Goal: Information Seeking & Learning: Learn about a topic

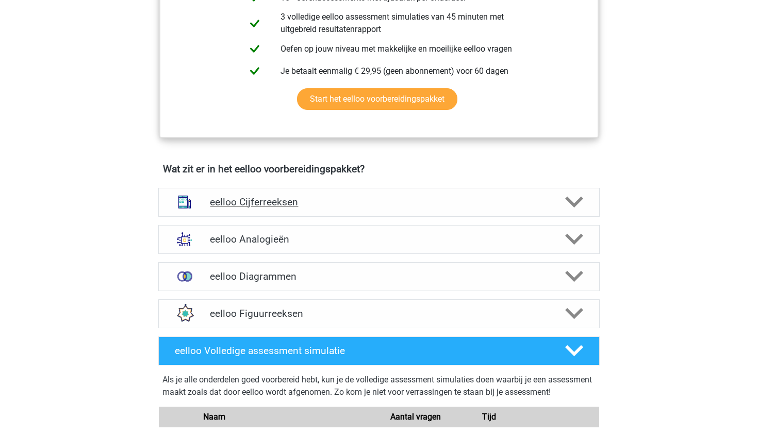
scroll to position [500, 0]
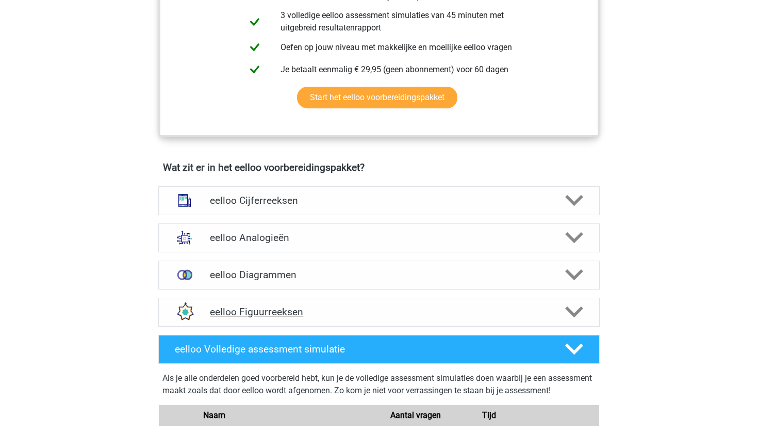
click at [581, 314] on polygon at bounding box center [574, 311] width 18 height 11
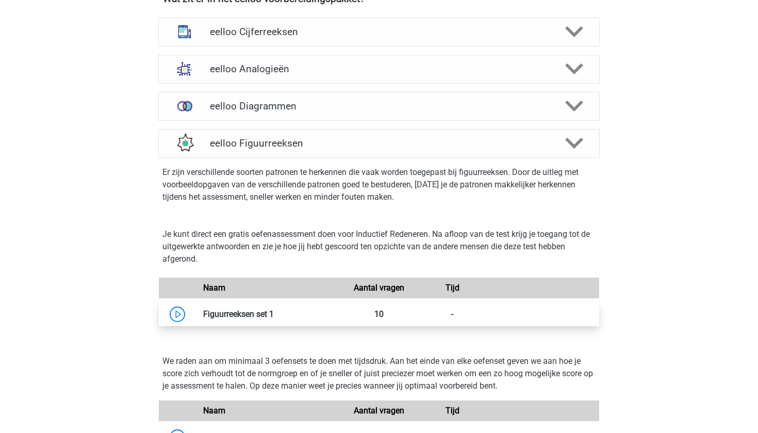
scroll to position [675, 0]
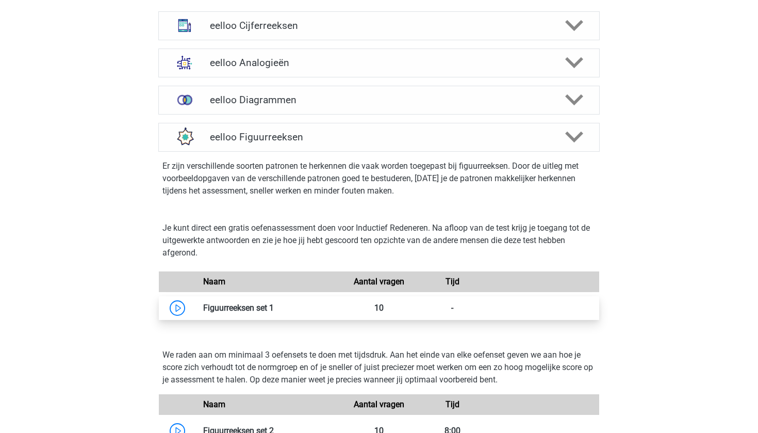
click at [274, 310] on link at bounding box center [274, 308] width 0 height 10
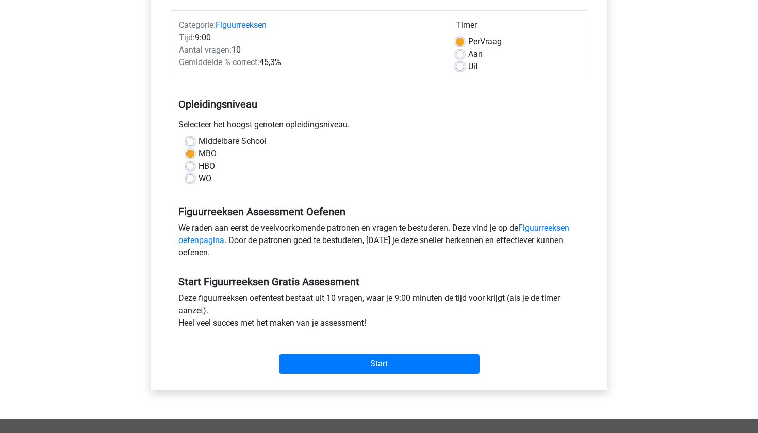
scroll to position [125, 0]
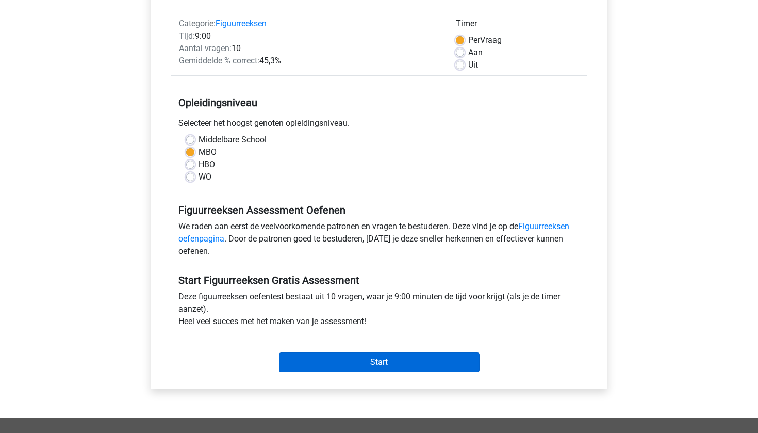
click at [407, 366] on input "Start" at bounding box center [379, 362] width 201 height 20
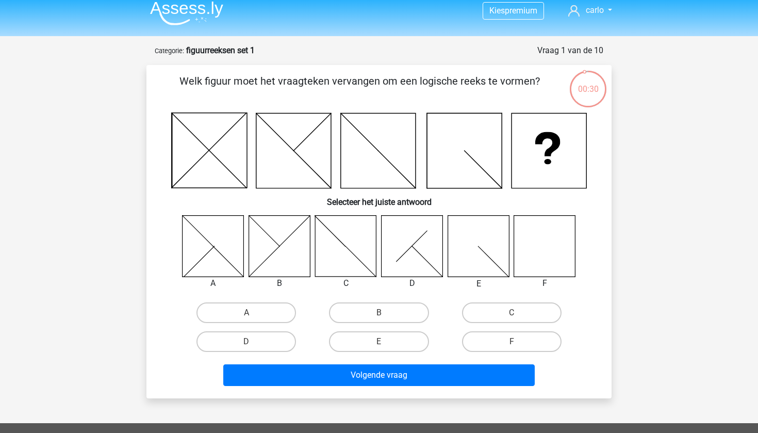
scroll to position [2, 0]
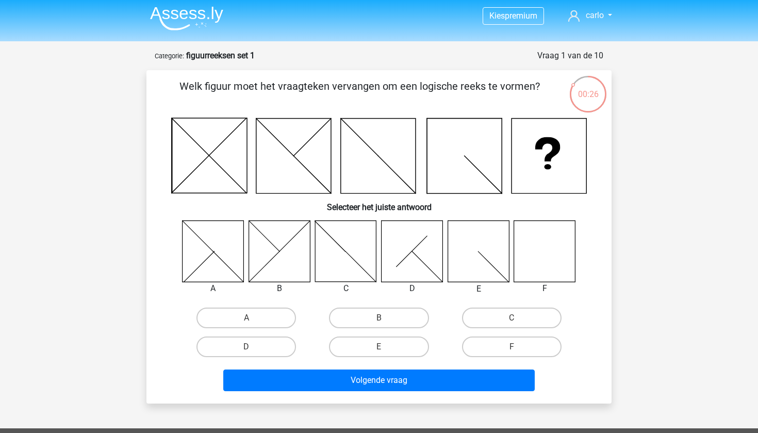
click at [554, 267] on icon at bounding box center [544, 250] width 61 height 61
click at [510, 355] on label "F" at bounding box center [512, 346] width 100 height 21
click at [512, 353] on input "F" at bounding box center [515, 350] width 7 height 7
radio input "true"
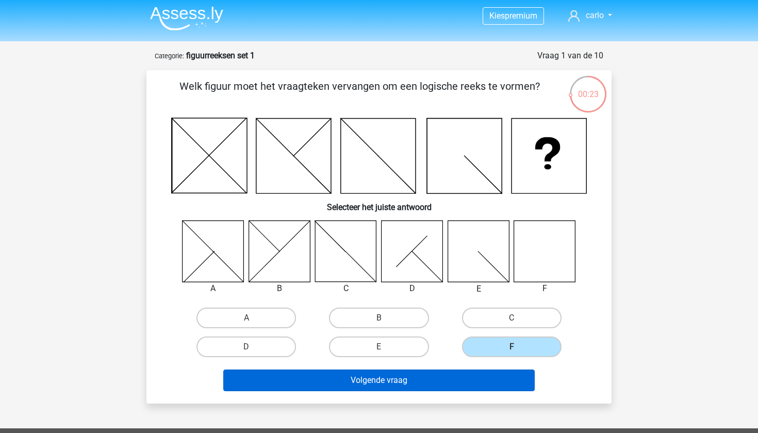
click at [470, 380] on button "Volgende vraag" at bounding box center [379, 380] width 312 height 22
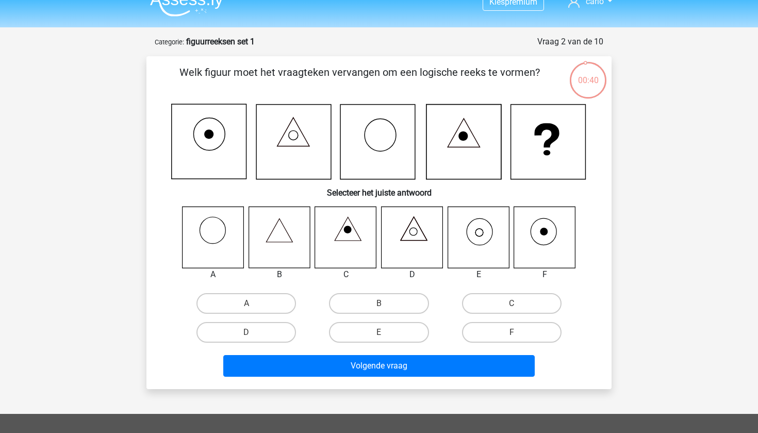
scroll to position [12, 0]
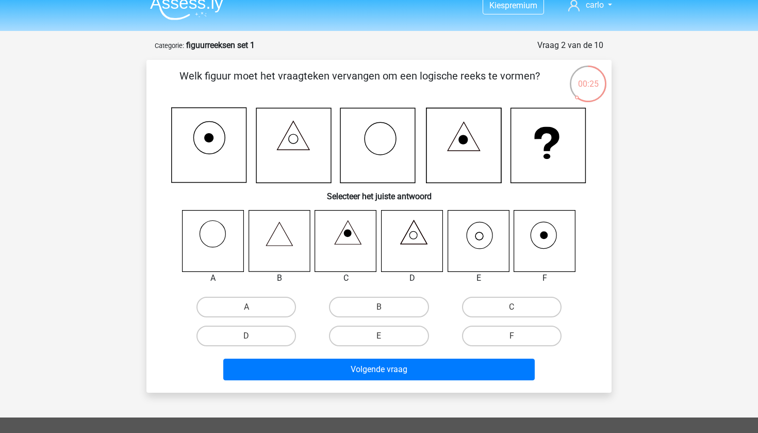
click at [301, 240] on icon at bounding box center [279, 240] width 61 height 61
click at [273, 247] on icon at bounding box center [279, 240] width 61 height 61
click at [379, 307] on input "B" at bounding box center [382, 310] width 7 height 7
radio input "true"
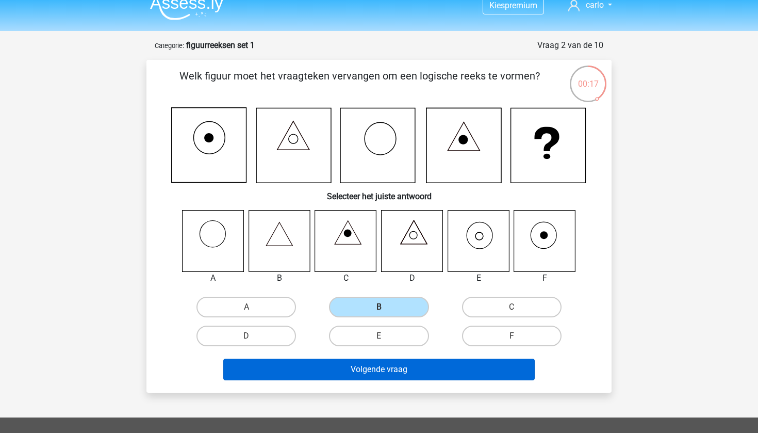
click at [371, 368] on button "Volgende vraag" at bounding box center [379, 370] width 312 height 22
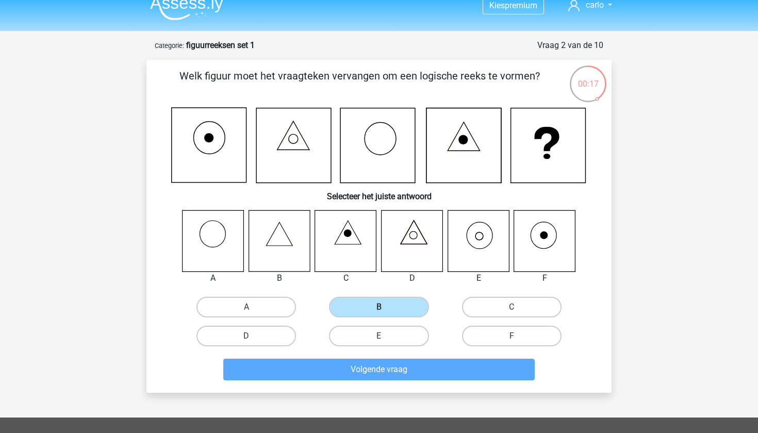
scroll to position [52, 0]
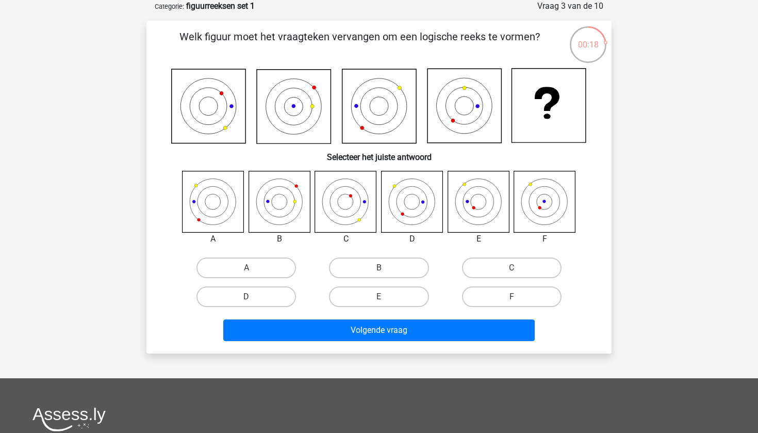
click at [276, 201] on icon at bounding box center [279, 201] width 61 height 61
click at [286, 205] on icon at bounding box center [279, 201] width 15 height 15
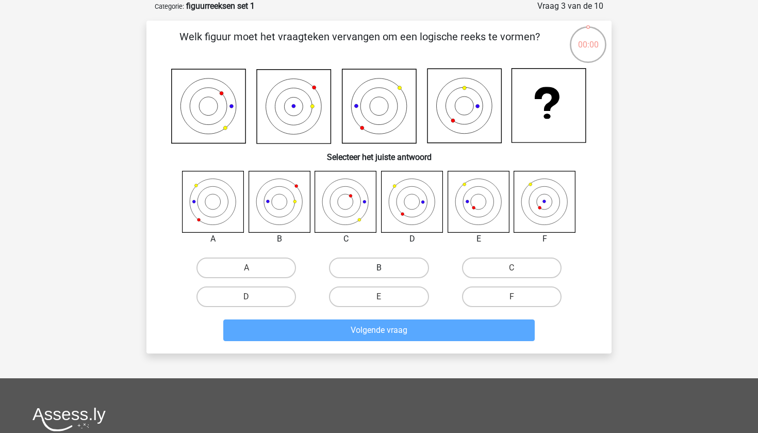
click at [358, 267] on label "B" at bounding box center [379, 267] width 100 height 21
click at [379, 268] on input "B" at bounding box center [382, 271] width 7 height 7
radio input "true"
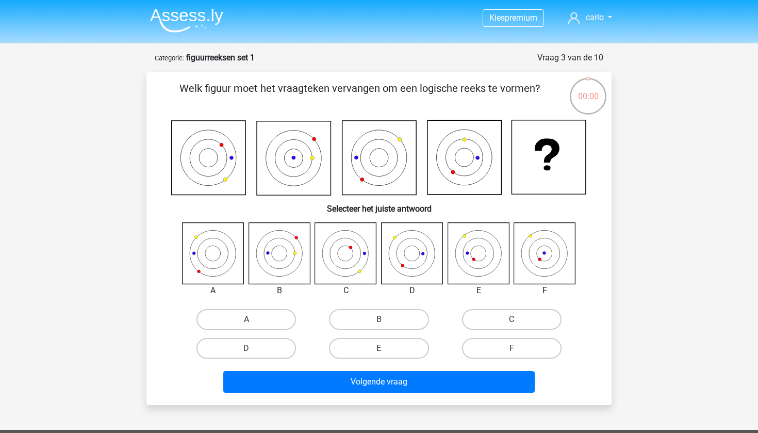
scroll to position [52, 0]
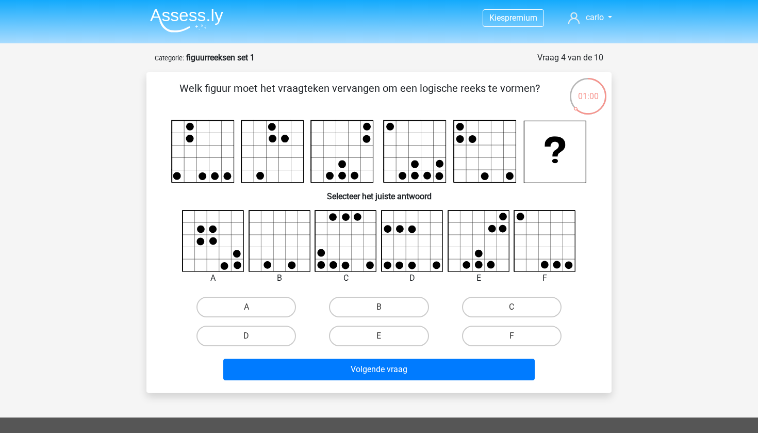
click at [478, 246] on icon at bounding box center [478, 240] width 61 height 61
click at [389, 335] on label "E" at bounding box center [379, 336] width 100 height 21
click at [386, 336] on input "E" at bounding box center [382, 339] width 7 height 7
radio input "true"
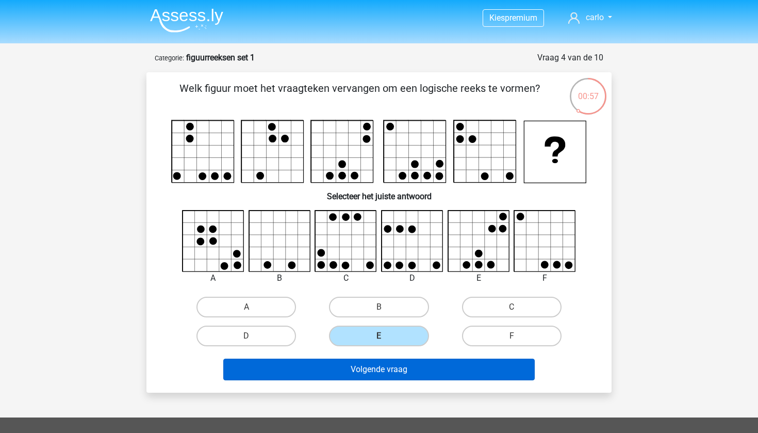
click at [381, 376] on button "Volgende vraag" at bounding box center [379, 370] width 312 height 22
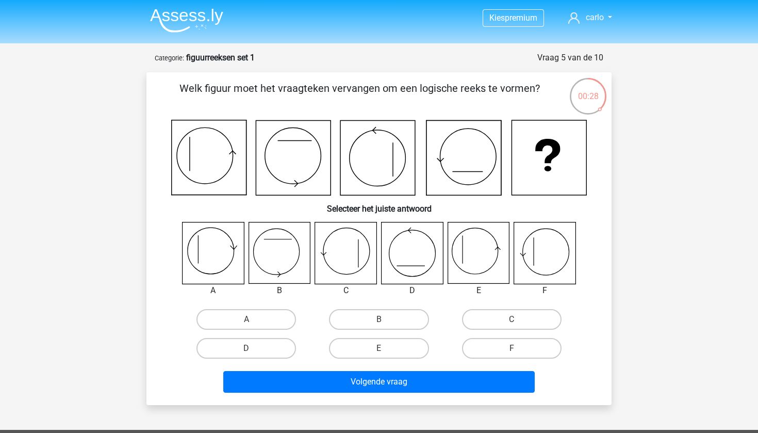
click at [220, 262] on icon at bounding box center [213, 252] width 61 height 61
click at [249, 313] on label "A" at bounding box center [247, 319] width 100 height 21
click at [249, 319] on input "A" at bounding box center [250, 322] width 7 height 7
radio input "true"
click at [551, 259] on icon at bounding box center [544, 252] width 61 height 61
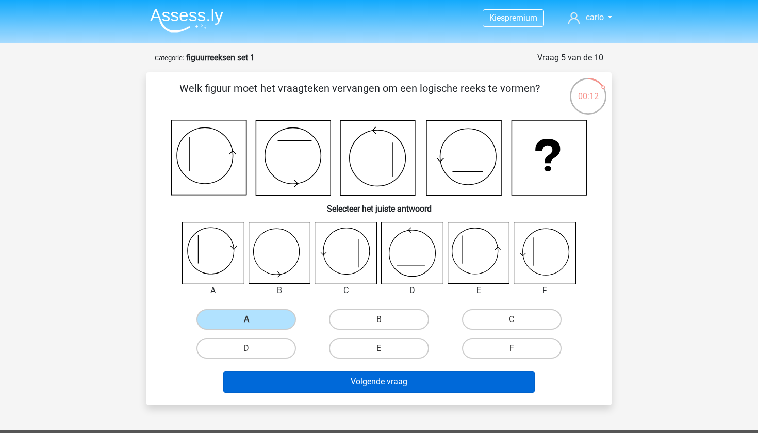
click at [363, 391] on button "Volgende vraag" at bounding box center [379, 382] width 312 height 22
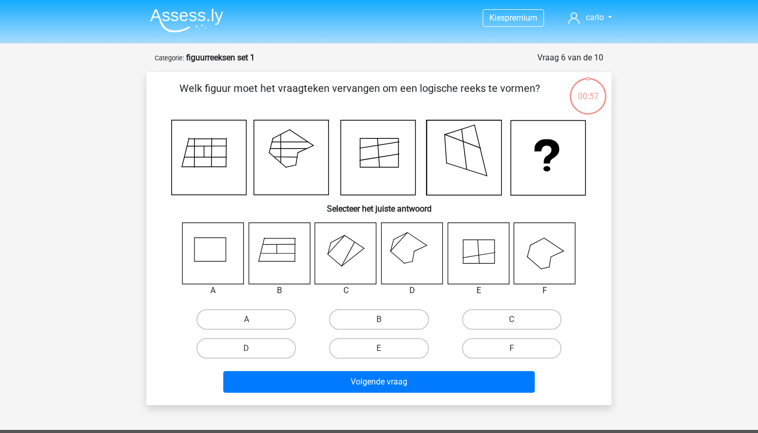
scroll to position [52, 0]
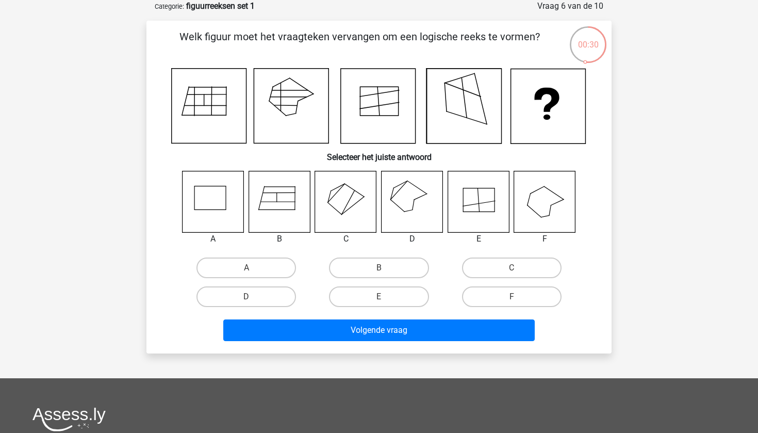
click at [421, 205] on icon at bounding box center [412, 201] width 61 height 61
click at [268, 296] on label "D" at bounding box center [247, 296] width 100 height 21
click at [253, 297] on input "D" at bounding box center [250, 300] width 7 height 7
radio input "true"
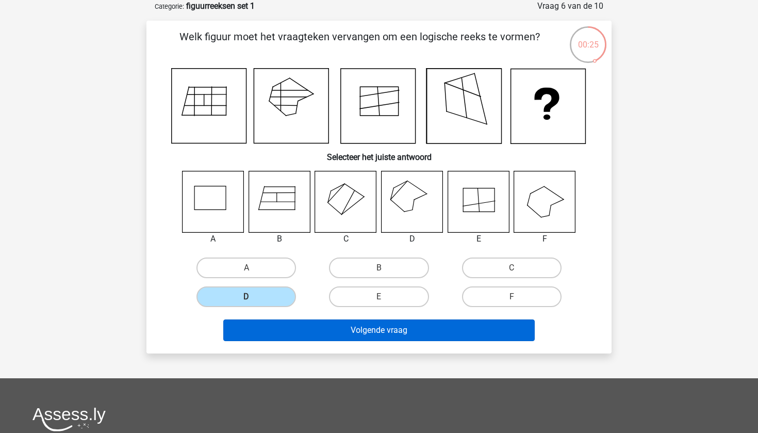
click at [366, 331] on button "Volgende vraag" at bounding box center [379, 330] width 312 height 22
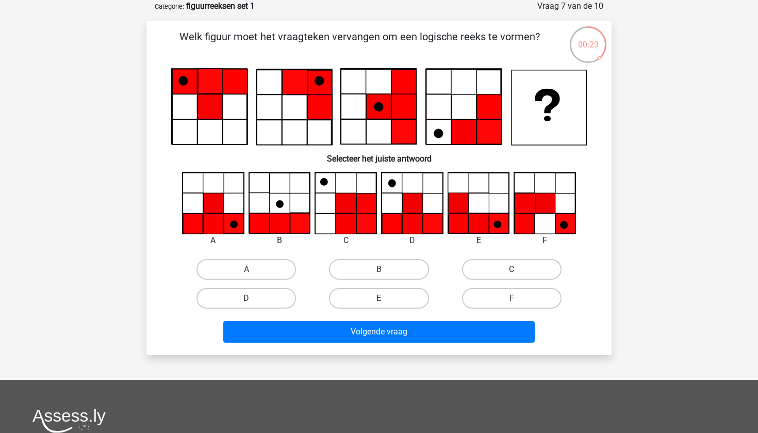
click at [259, 295] on label "D" at bounding box center [247, 298] width 100 height 21
click at [253, 298] on input "D" at bounding box center [250, 301] width 7 height 7
radio input "true"
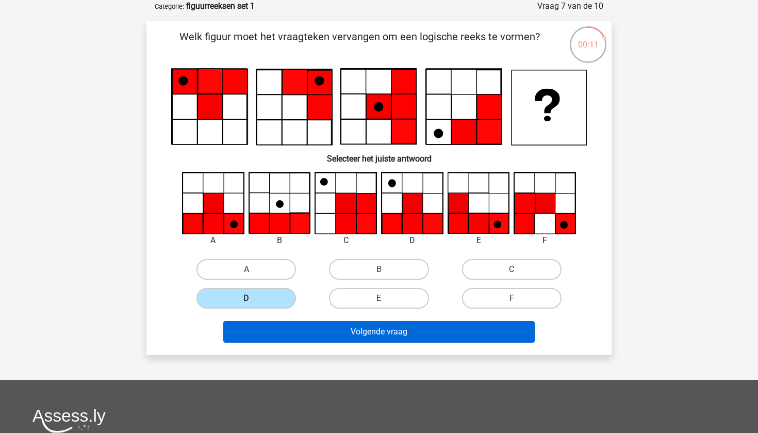
click at [388, 333] on button "Volgende vraag" at bounding box center [379, 332] width 312 height 22
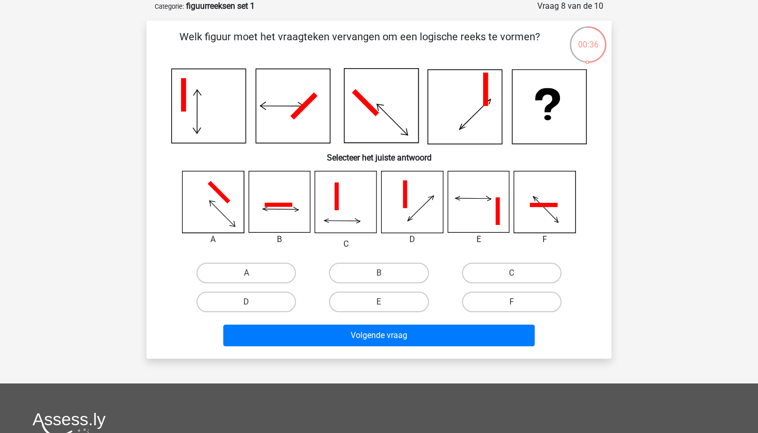
click at [288, 212] on icon at bounding box center [279, 201] width 61 height 61
click at [365, 268] on label "B" at bounding box center [379, 273] width 100 height 21
click at [379, 273] on input "B" at bounding box center [382, 276] width 7 height 7
radio input "true"
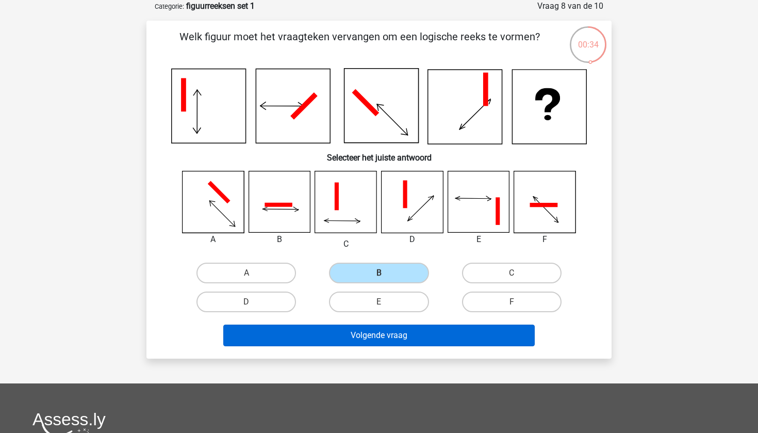
click at [408, 339] on button "Volgende vraag" at bounding box center [379, 335] width 312 height 22
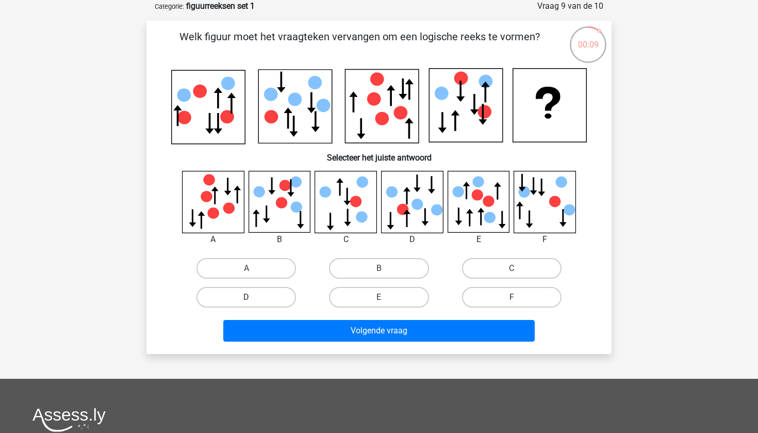
click at [276, 297] on label "D" at bounding box center [247, 297] width 100 height 21
click at [253, 297] on input "D" at bounding box center [250, 300] width 7 height 7
radio input "true"
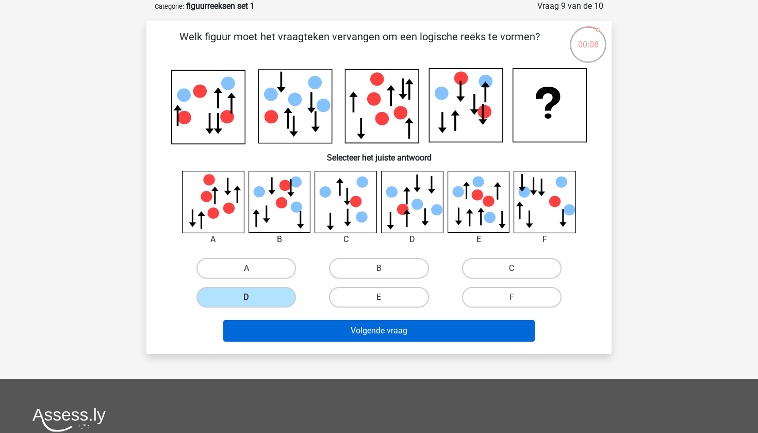
click at [362, 329] on button "Volgende vraag" at bounding box center [379, 331] width 312 height 22
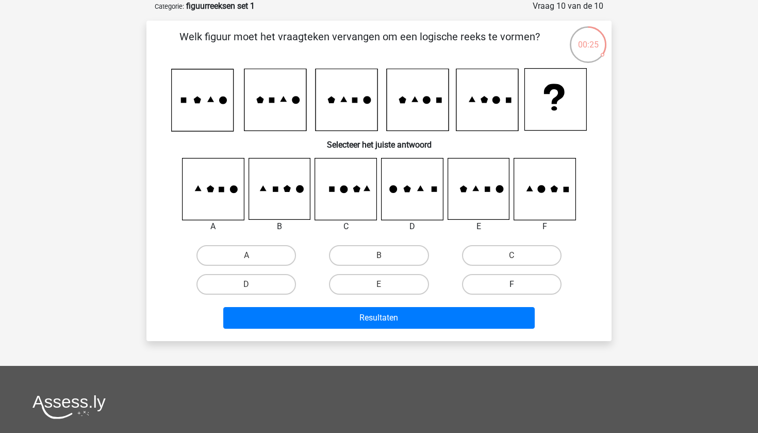
click at [506, 283] on label "F" at bounding box center [512, 284] width 100 height 21
click at [512, 284] on input "F" at bounding box center [515, 287] width 7 height 7
radio input "true"
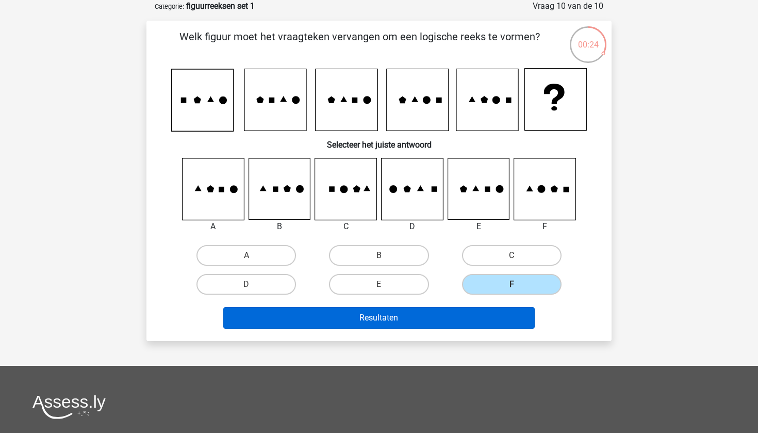
click at [426, 319] on button "Resultaten" at bounding box center [379, 318] width 312 height 22
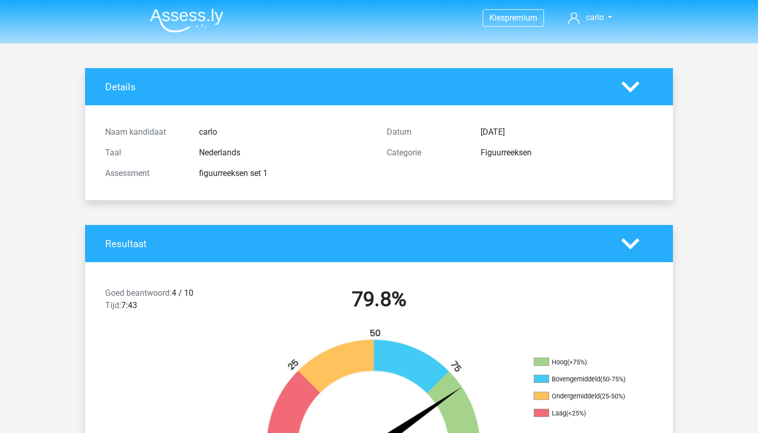
click at [204, 24] on img at bounding box center [186, 20] width 73 height 24
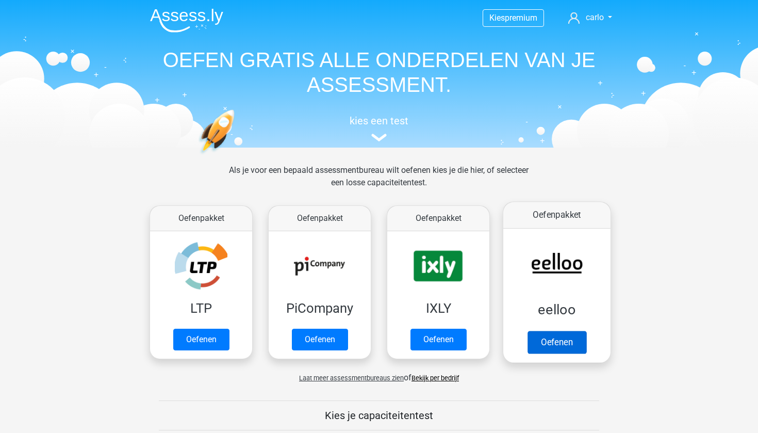
click at [562, 346] on link "Oefenen" at bounding box center [557, 342] width 59 height 23
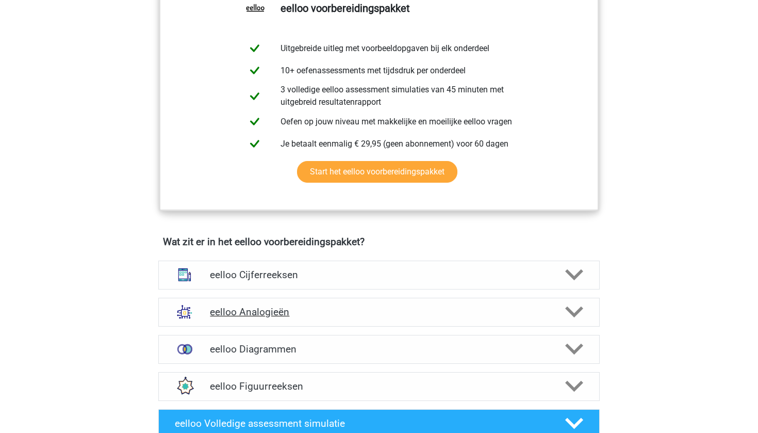
scroll to position [429, 0]
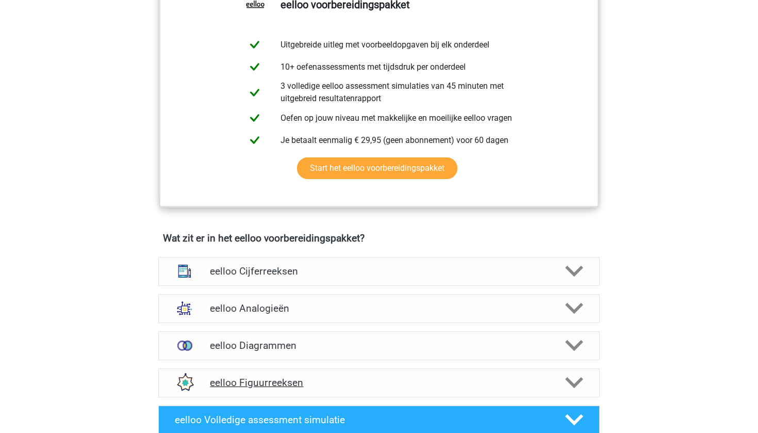
click at [575, 392] on icon at bounding box center [574, 382] width 18 height 18
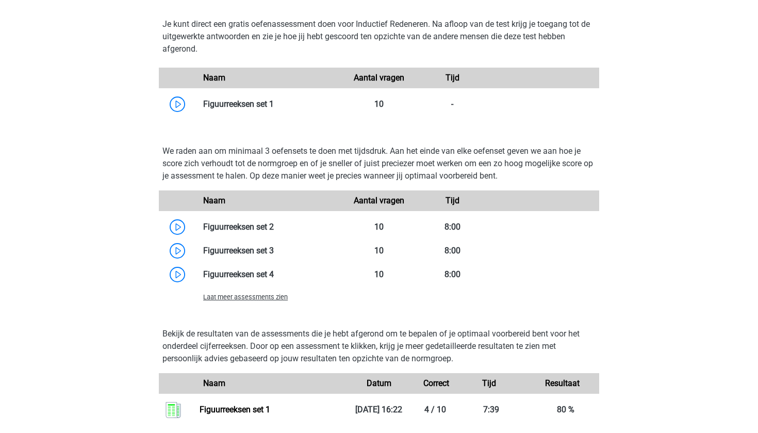
scroll to position [876, 0]
